Goal: Task Accomplishment & Management: Use online tool/utility

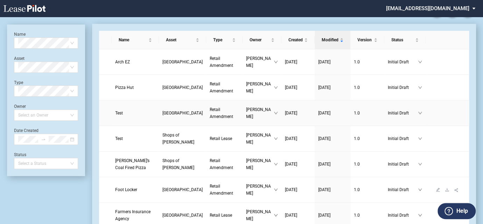
scroll to position [63, 0]
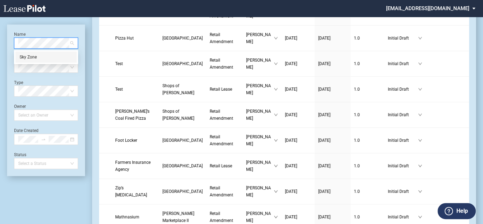
click at [45, 54] on div "Sky Zone" at bounding box center [46, 57] width 53 height 7
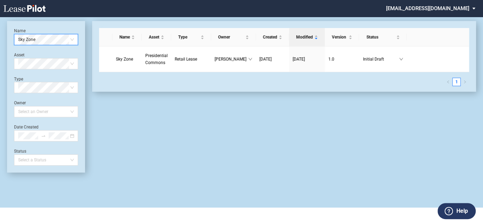
scroll to position [17, 0]
click at [125, 58] on span "Sky Zone" at bounding box center [124, 59] width 17 height 5
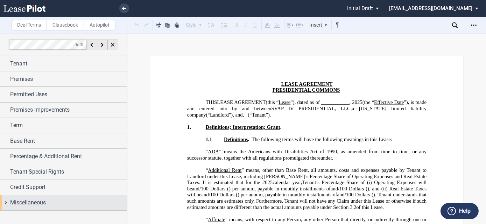
click at [16, 202] on span "Miscellaneous" at bounding box center [28, 202] width 36 height 8
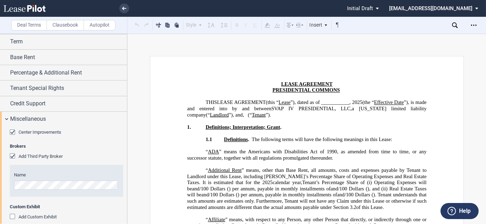
scroll to position [91, 0]
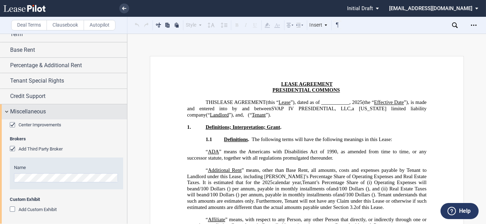
click at [8, 110] on div "Miscellaneous" at bounding box center [63, 111] width 127 height 15
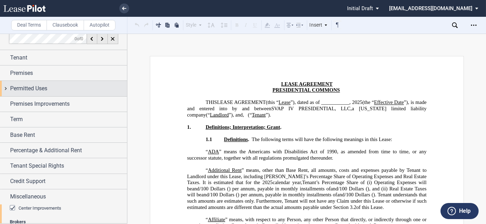
scroll to position [0, 0]
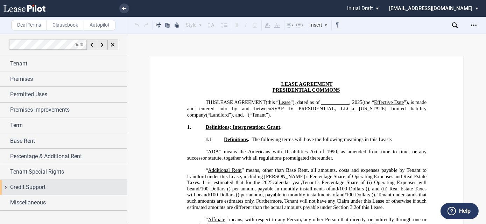
click at [32, 187] on span "Credit Support" at bounding box center [27, 187] width 35 height 8
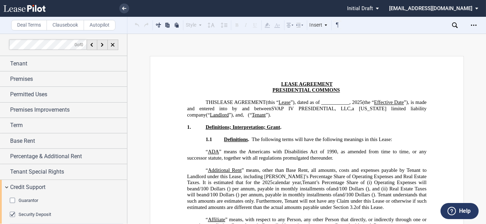
click at [13, 200] on div "Guarantor" at bounding box center [13, 201] width 7 height 7
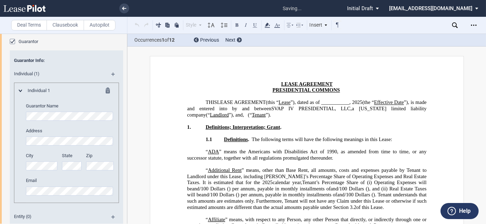
scroll to position [1162, 0]
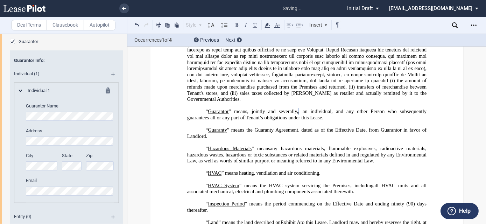
drag, startPoint x: 106, startPoint y: 88, endPoint x: 95, endPoint y: 92, distance: 12.0
click at [106, 88] on md-icon at bounding box center [110, 92] width 8 height 8
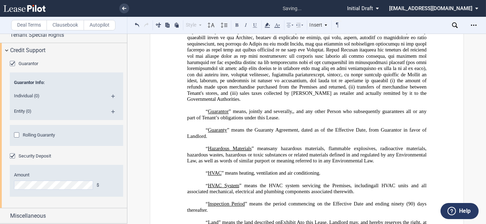
scroll to position [136, 0]
click at [113, 111] on md-icon at bounding box center [115, 115] width 9 height 8
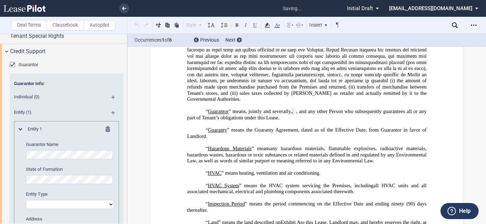
click at [52, 205] on select "Corporation Limited liability company General Partnership Limited Partnership O…" at bounding box center [70, 204] width 88 height 9
select select "limited liability company"
click at [26, 200] on select "Corporation Limited liability company General Partnership Limited Partnership O…" at bounding box center [70, 204] width 88 height 9
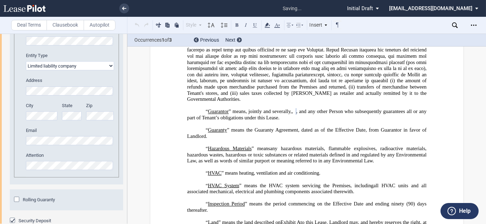
scroll to position [338, 0]
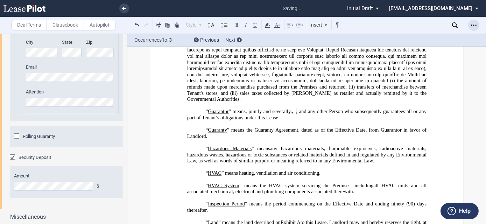
click at [472, 23] on icon "Open Lease options menu" at bounding box center [474, 25] width 6 height 6
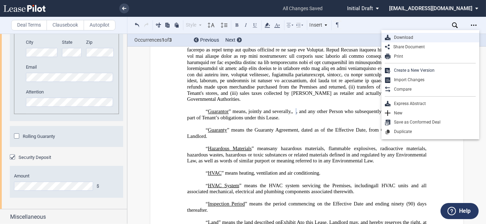
click at [418, 37] on div "Download" at bounding box center [433, 38] width 85 height 6
